Goal: Transaction & Acquisition: Purchase product/service

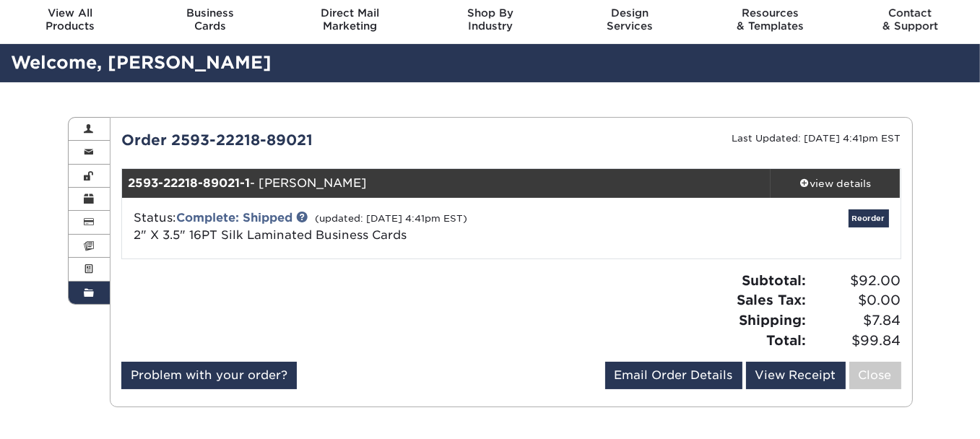
scroll to position [72, 0]
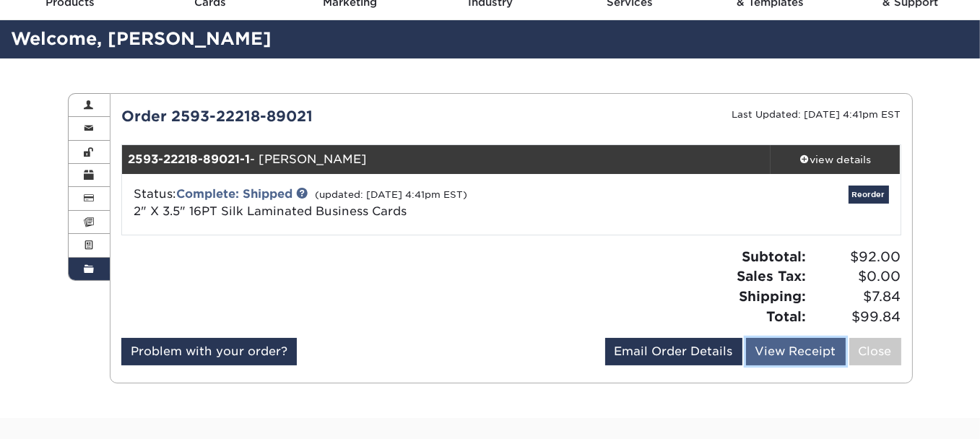
click at [788, 346] on link "View Receipt" at bounding box center [796, 351] width 100 height 27
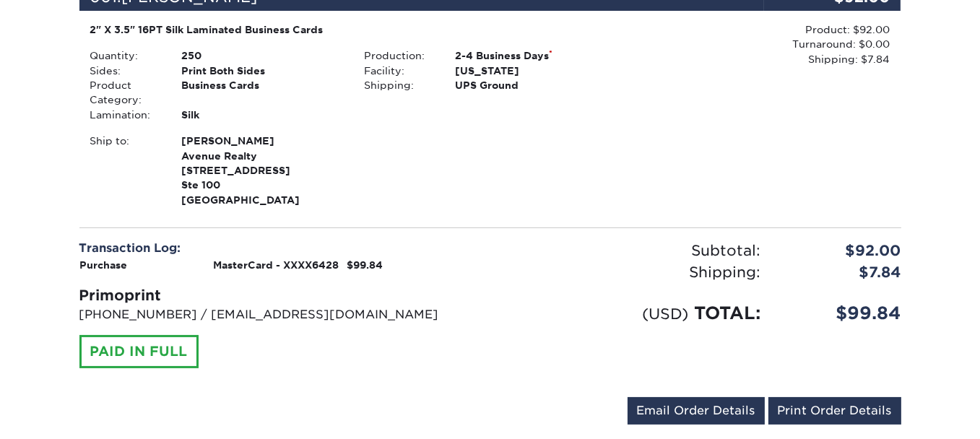
scroll to position [361, 0]
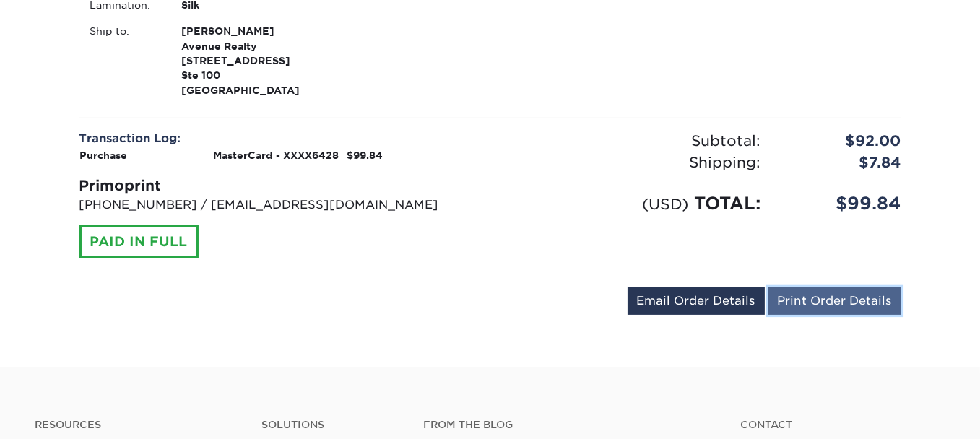
click at [832, 297] on link "Print Order Details" at bounding box center [835, 301] width 133 height 27
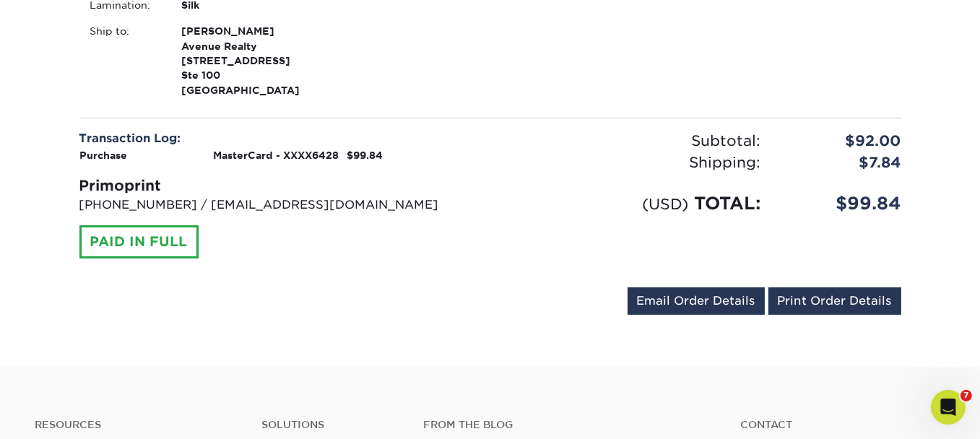
scroll to position [0, 0]
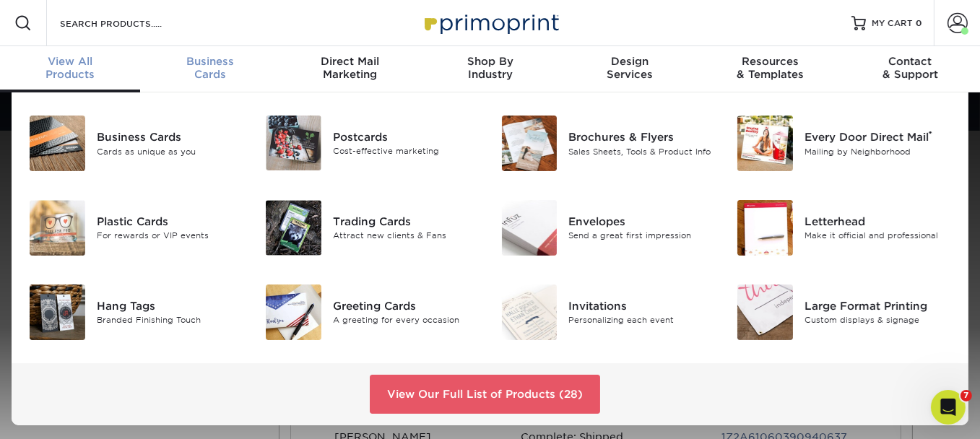
click at [209, 71] on div "Business Cards" at bounding box center [210, 68] width 140 height 26
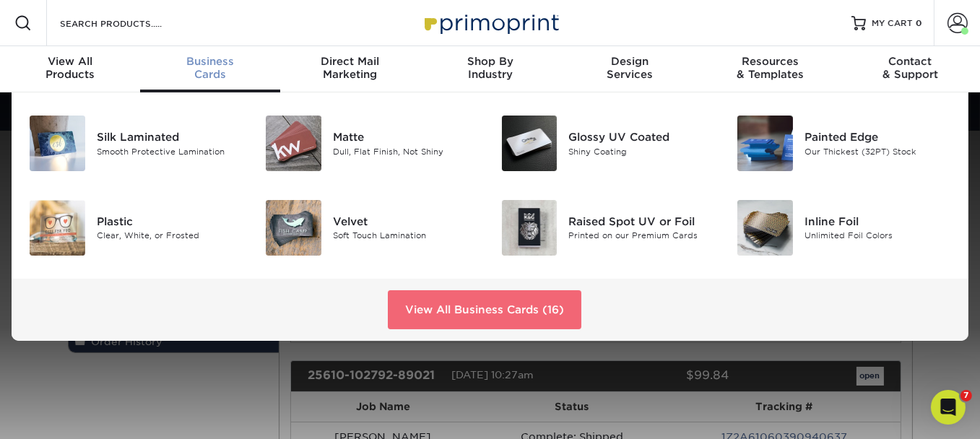
click at [469, 304] on link "View All Business Cards (16)" at bounding box center [485, 309] width 194 height 39
